Goal: Task Accomplishment & Management: Complete application form

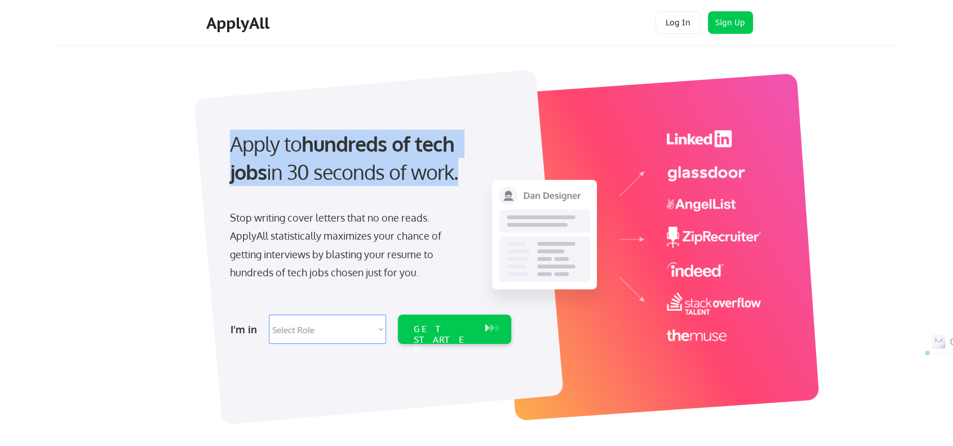
drag, startPoint x: 218, startPoint y: 140, endPoint x: 419, endPoint y: 169, distance: 202.8
click at [419, 169] on div "Apply to hundreds of tech jobs in 30 seconds of work. Stop writing cover letter…" at bounding box center [369, 233] width 315 height 231
click at [419, 169] on div "Apply to hundreds of tech jobs in 30 seconds of work." at bounding box center [368, 158] width 277 height 57
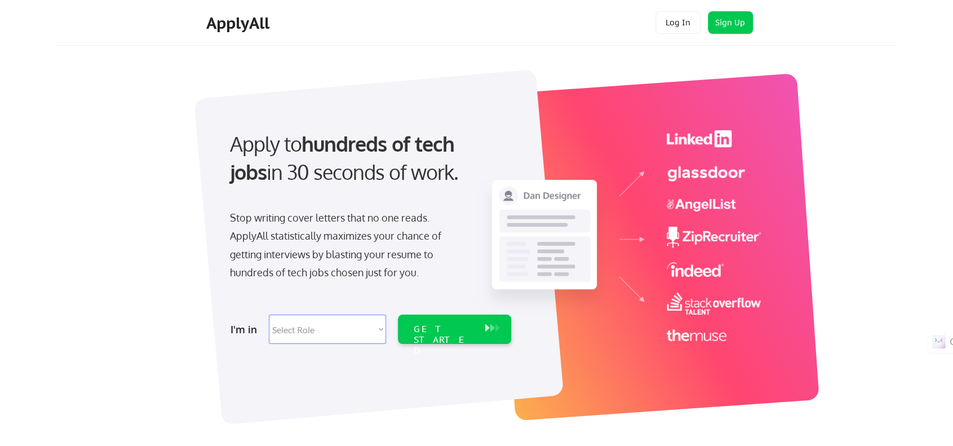
click at [315, 325] on select "Select Role Software Engineering Product Management Customer Success Sales UI/U…" at bounding box center [327, 329] width 117 height 29
select select ""product""
click at [269, 315] on select "Select Role Software Engineering Product Management Customer Success Sales UI/U…" at bounding box center [327, 329] width 117 height 29
select select ""product""
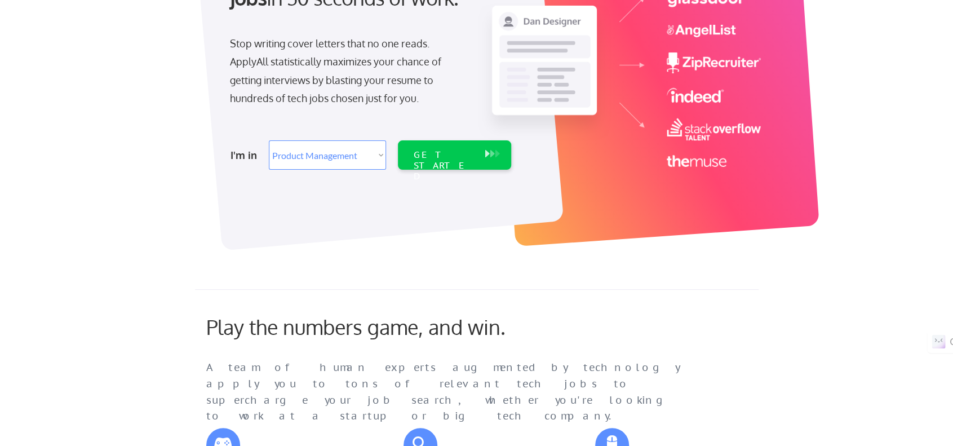
scroll to position [169, 0]
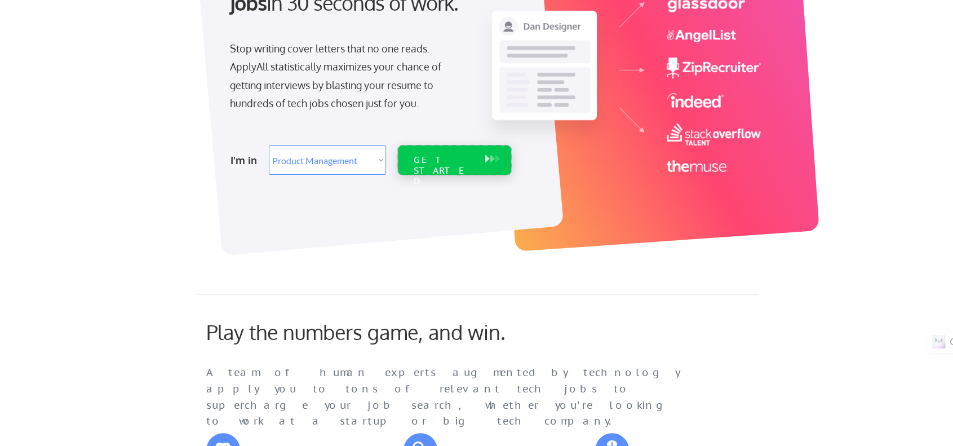
click at [450, 156] on div "GET STARTED" at bounding box center [444, 170] width 60 height 33
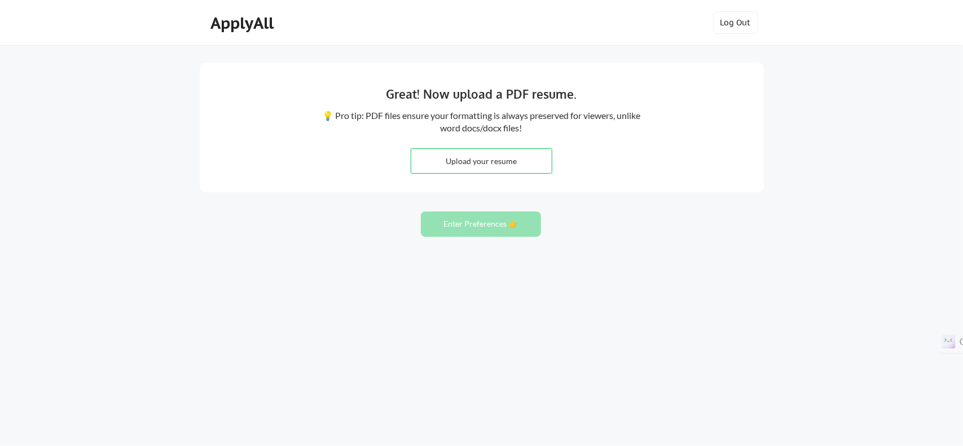
click at [498, 158] on input "file" at bounding box center [481, 161] width 140 height 24
type input "C:\fakepath\NivinNabeel-Resume-2025.pdf"
click at [489, 220] on button "Enter Preferences 👉" at bounding box center [481, 223] width 120 height 25
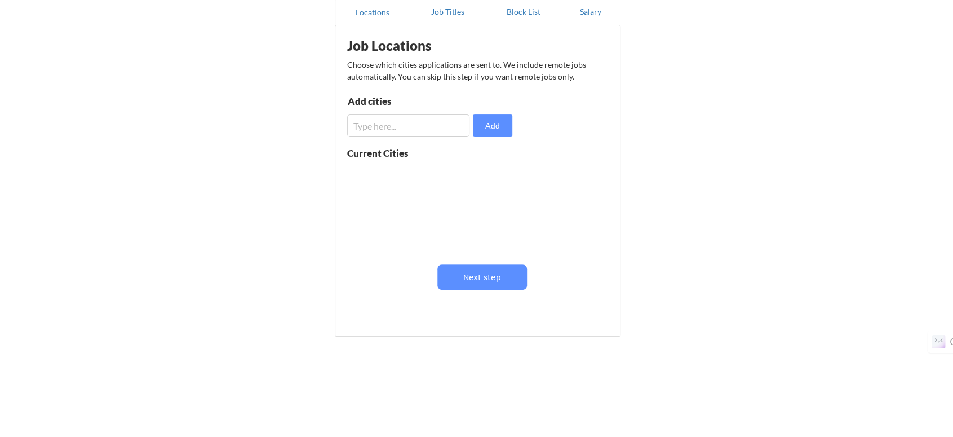
click at [418, 128] on input "input" at bounding box center [408, 125] width 123 height 23
type input "t"
type input "Toronto"
click at [482, 131] on button "Add" at bounding box center [492, 125] width 39 height 23
click at [383, 123] on input "input" at bounding box center [408, 125] width 123 height 23
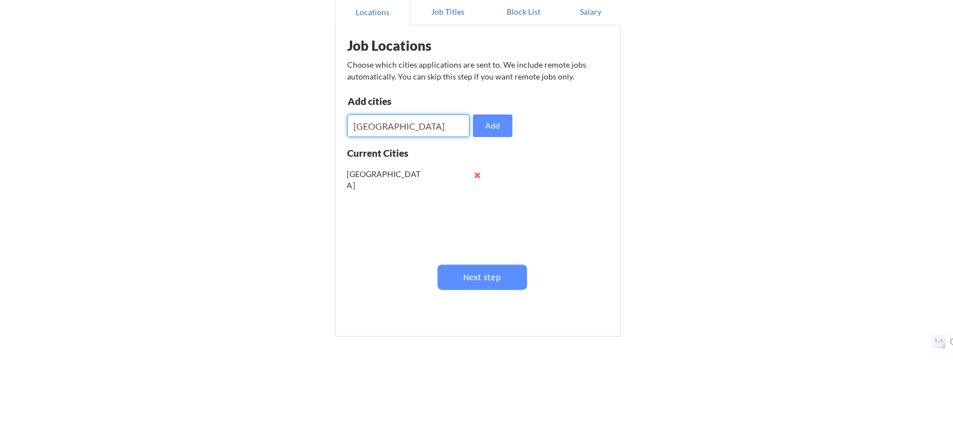
type input "Los Angeles"
click at [485, 126] on button "Add" at bounding box center [492, 125] width 39 height 23
click at [423, 131] on input "input" at bounding box center [408, 125] width 123 height 23
type input "[GEOGRAPHIC_DATA]"
click at [488, 128] on button "Add" at bounding box center [492, 125] width 39 height 23
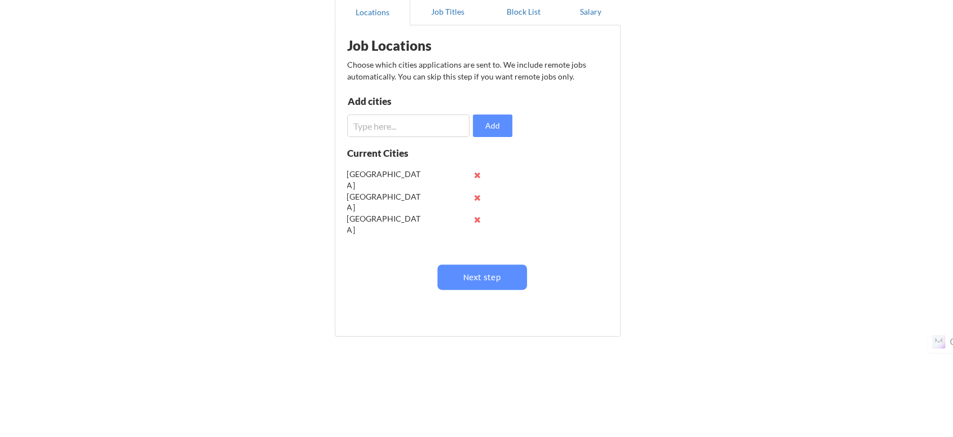
click at [414, 130] on input "input" at bounding box center [408, 125] width 123 height 23
click at [477, 275] on button "Next step" at bounding box center [483, 276] width 90 height 25
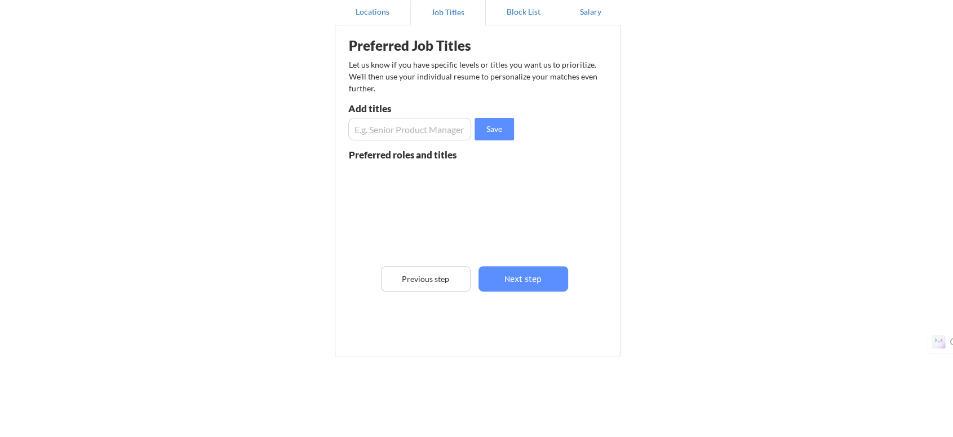
click at [399, 133] on input "input" at bounding box center [409, 129] width 123 height 23
type input "Product Manager"
click at [489, 130] on button "Save" at bounding box center [494, 129] width 39 height 23
click at [518, 278] on button "Next step" at bounding box center [524, 278] width 90 height 25
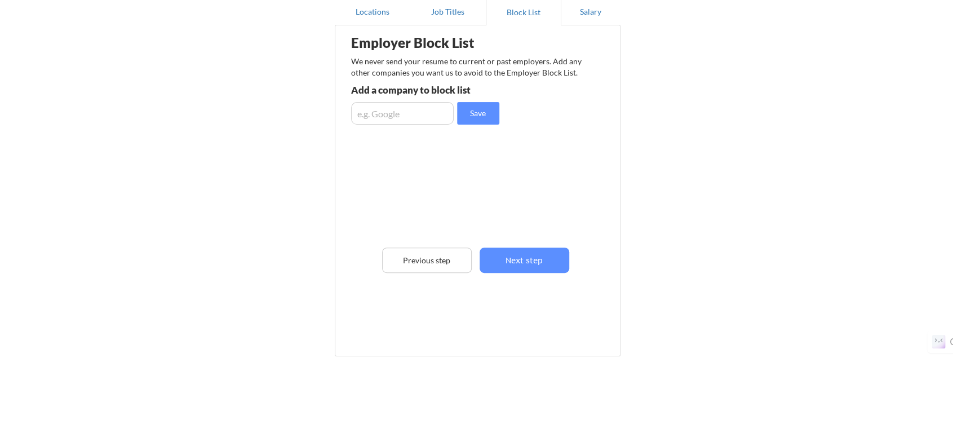
click at [395, 113] on input "input" at bounding box center [402, 113] width 103 height 23
type input "Google"
click at [477, 116] on button "Save" at bounding box center [478, 113] width 42 height 23
click at [416, 117] on input "input" at bounding box center [402, 113] width 103 height 23
type input "Meta"
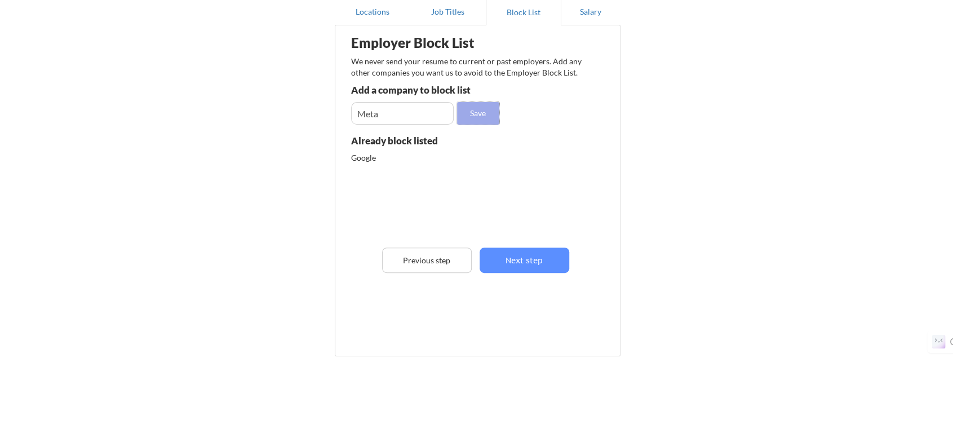
click at [482, 114] on button "Save" at bounding box center [478, 113] width 42 height 23
click at [400, 105] on input "input" at bounding box center [402, 113] width 103 height 23
type input "OpenAI"
click at [534, 262] on button "Next step" at bounding box center [525, 260] width 90 height 25
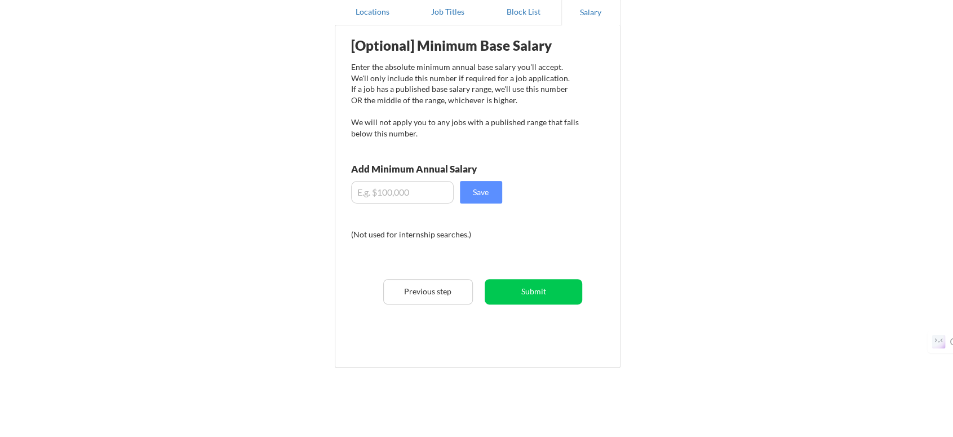
click at [408, 196] on input "input" at bounding box center [402, 192] width 103 height 23
click at [367, 191] on input "input" at bounding box center [402, 192] width 103 height 23
click at [472, 191] on button "Save" at bounding box center [481, 192] width 42 height 23
click at [369, 193] on input "input" at bounding box center [402, 192] width 103 height 23
click at [373, 195] on input "input" at bounding box center [402, 192] width 103 height 23
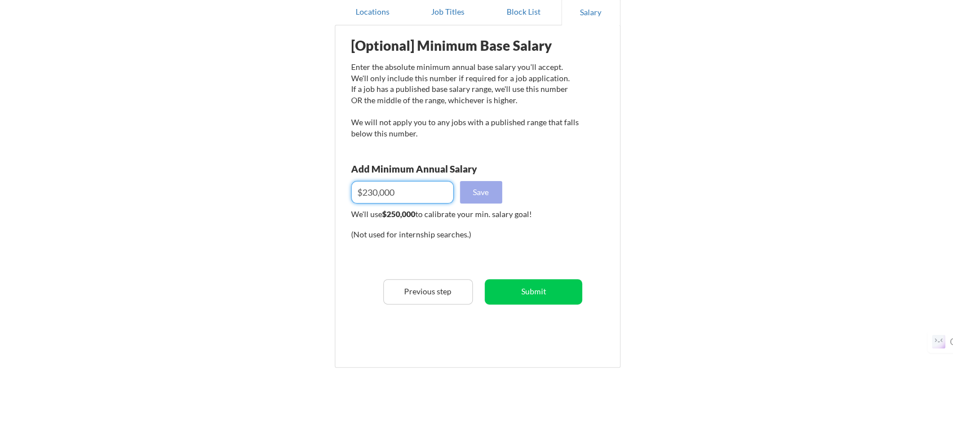
type input "$230,000"
click at [485, 193] on button "Save" at bounding box center [481, 192] width 42 height 23
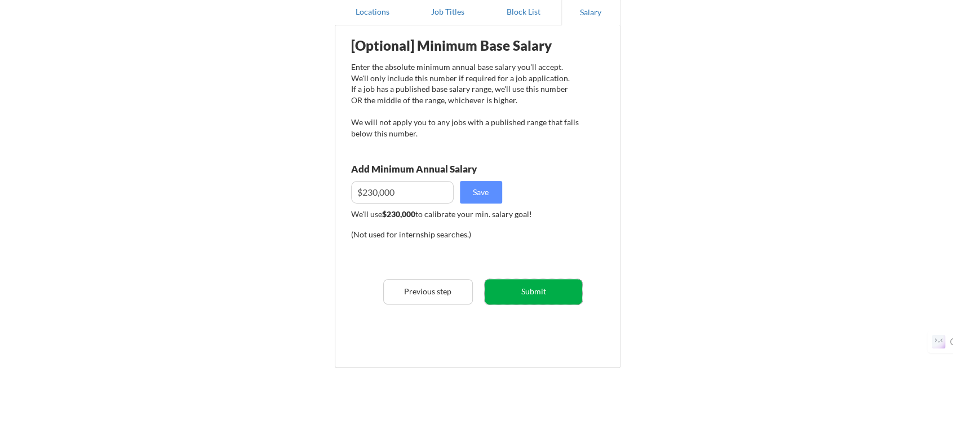
click at [553, 293] on button "Submit" at bounding box center [534, 291] width 98 height 25
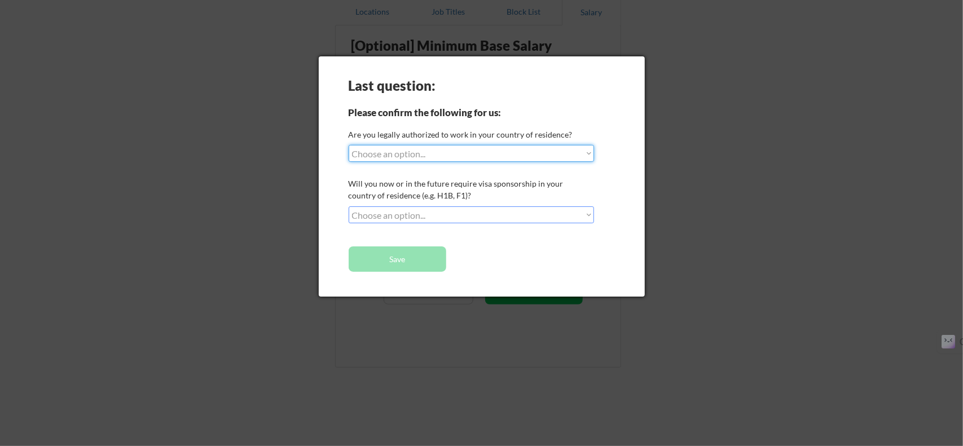
click at [429, 153] on select "Choose an option... Yes, I am a US Citizen Yes, I am a Canadian Citizen Yes, I …" at bounding box center [470, 153] width 245 height 17
select select ""yes__i_am_a_canadian_citizen""
click at [348, 145] on select "Choose an option... Yes, I am a US Citizen Yes, I am a Canadian Citizen Yes, I …" at bounding box center [470, 153] width 245 height 17
click at [413, 219] on select "Choose an option... No, I will not need sponsorship Yes, I will need sponsorship" at bounding box center [470, 214] width 245 height 17
select select ""no__i_will_not_need_sponsorship""
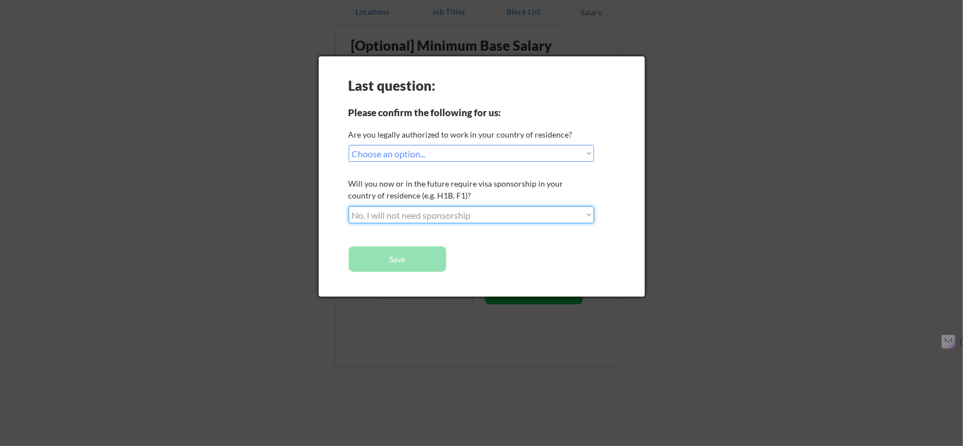
click at [348, 206] on select "Choose an option... No, I will not need sponsorship Yes, I will need sponsorship" at bounding box center [470, 214] width 245 height 17
click at [412, 261] on button "Save" at bounding box center [397, 258] width 98 height 25
